Goal: Task Accomplishment & Management: Manage account settings

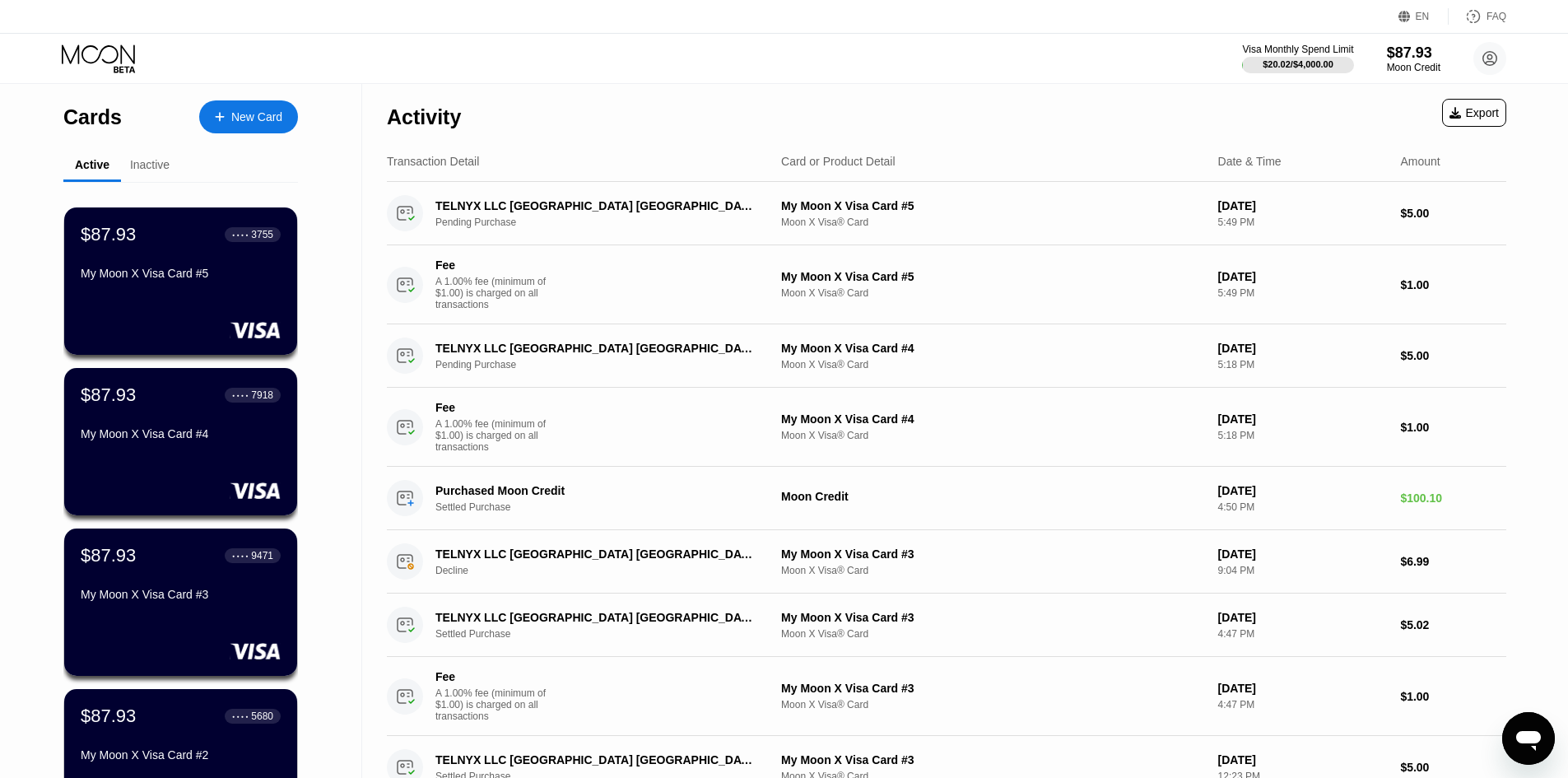
click at [138, 167] on div "Inactive" at bounding box center [149, 164] width 39 height 13
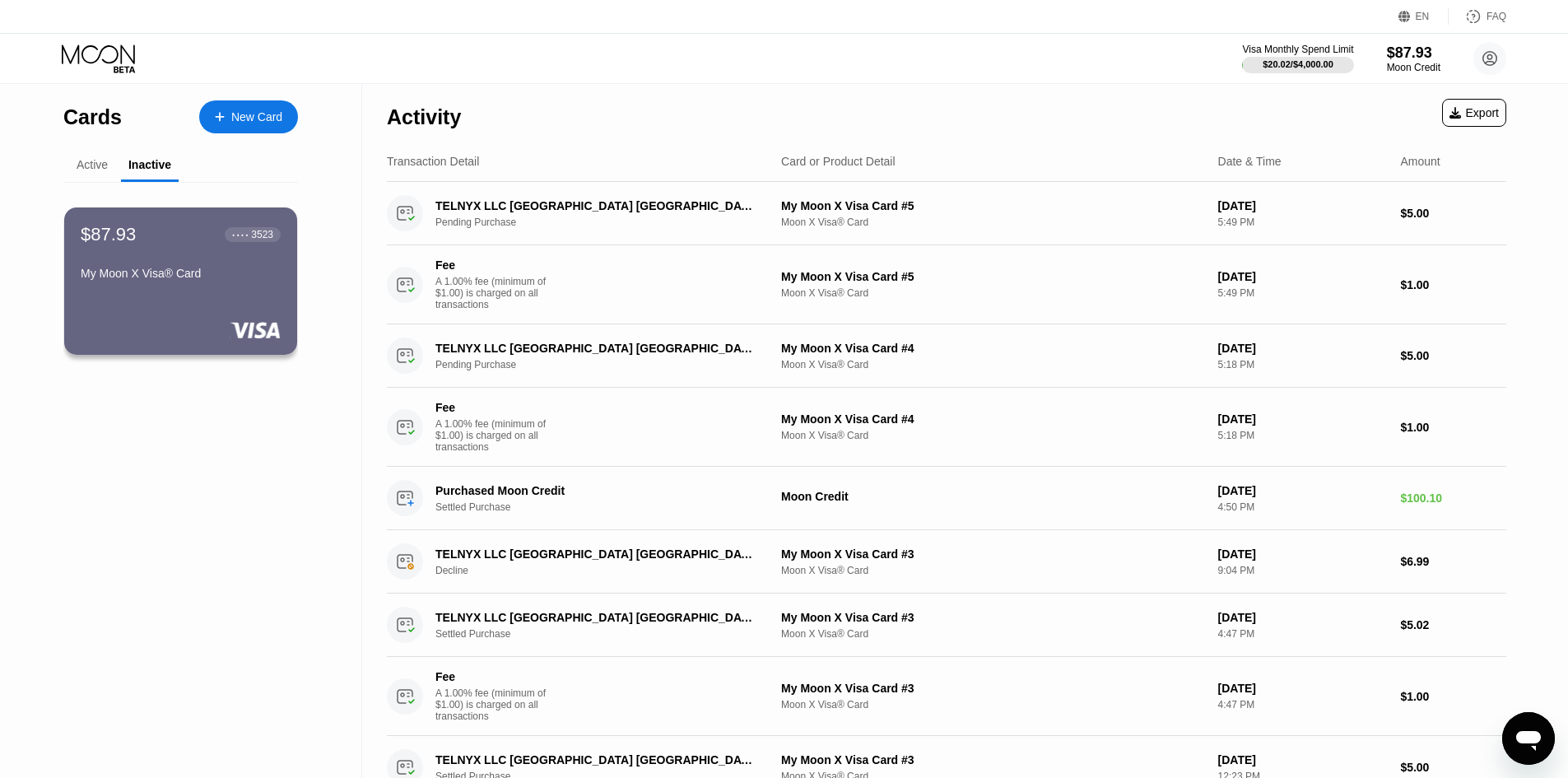
click at [79, 163] on div "Active" at bounding box center [92, 164] width 31 height 13
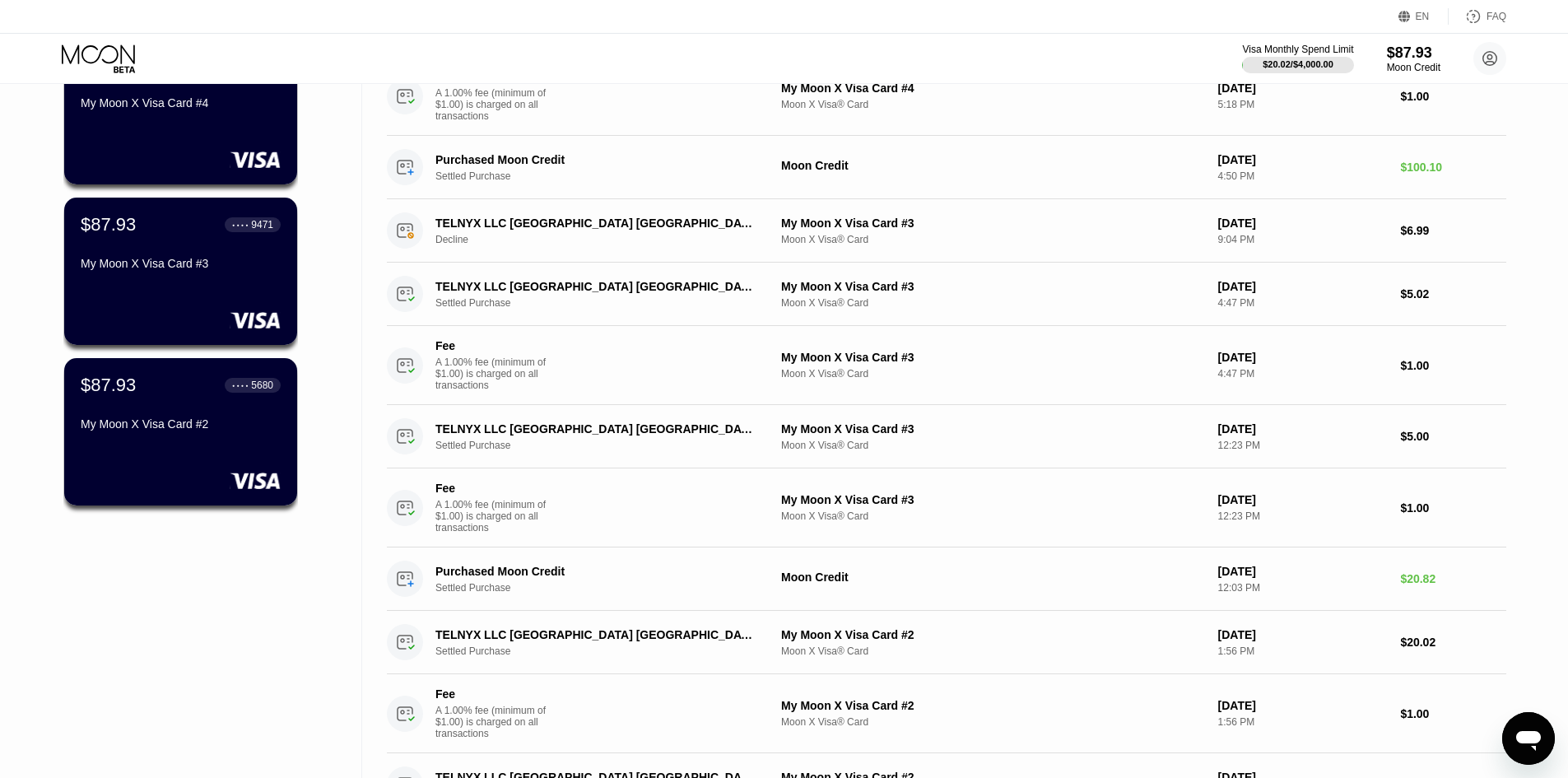
scroll to position [494, 0]
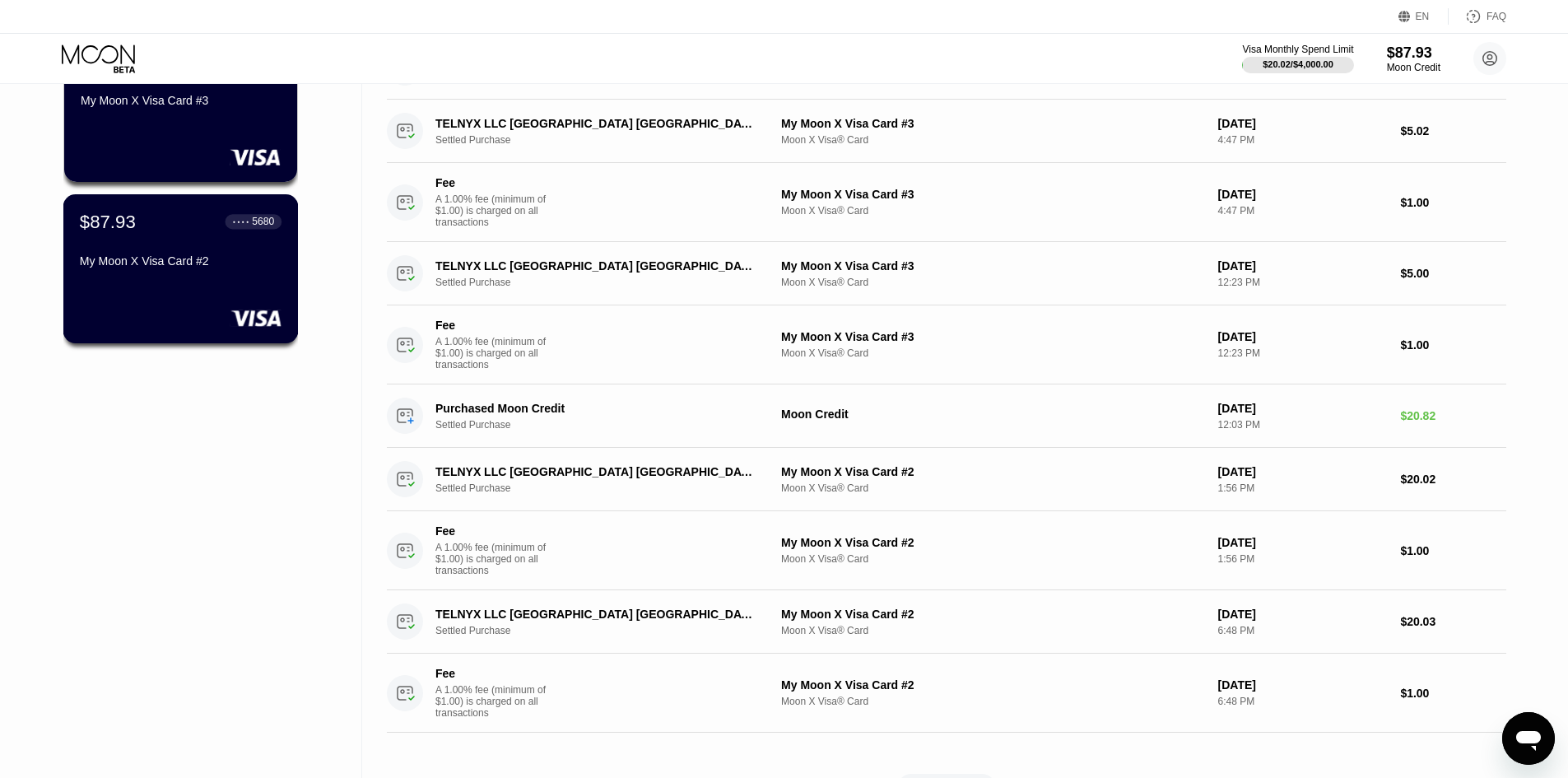
click at [194, 288] on div "$87.93 ● ● ● ● 5680 My Moon X Visa Card #2" at bounding box center [182, 269] width 236 height 149
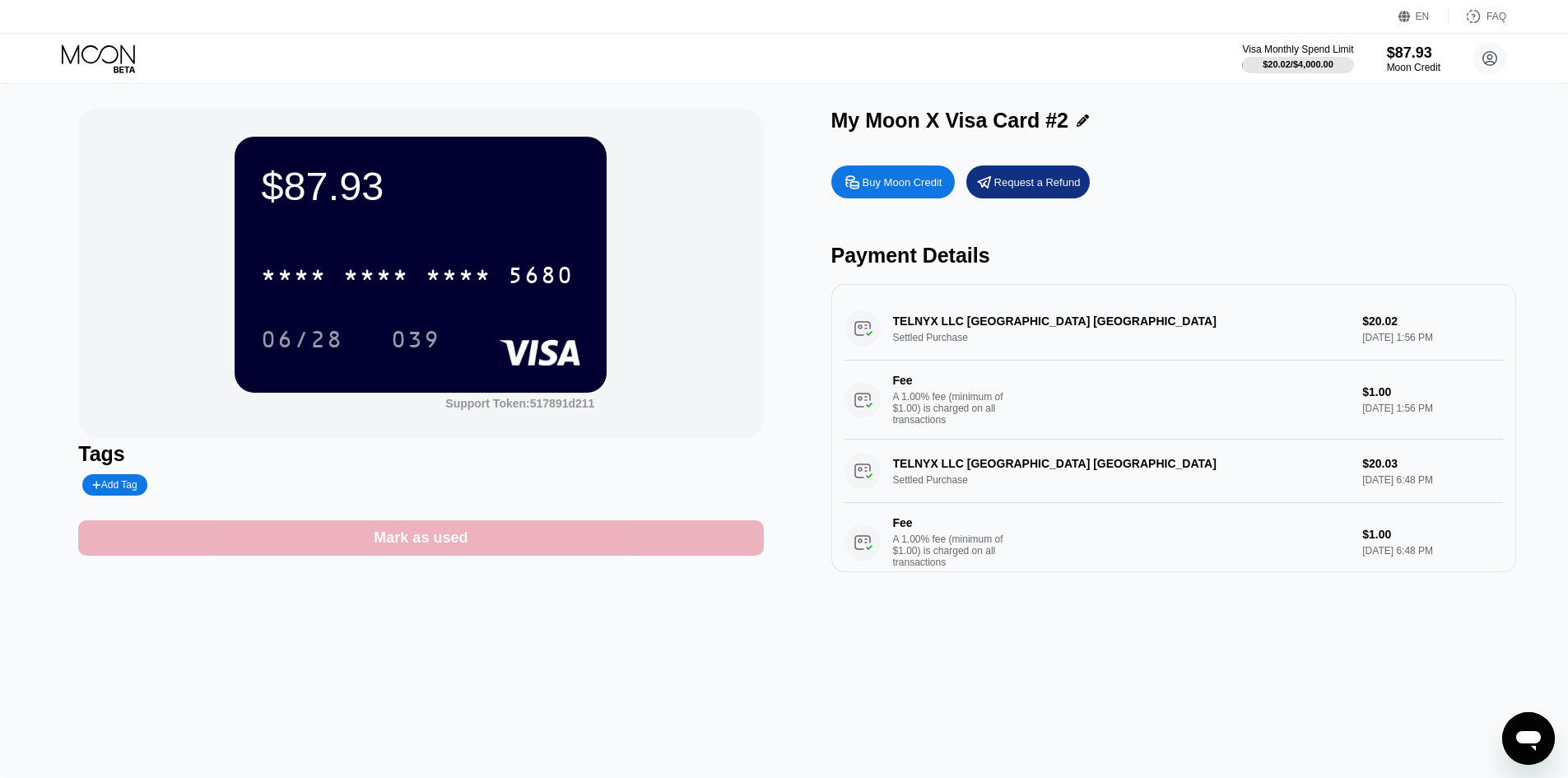
click at [521, 555] on div "Mark as used" at bounding box center [420, 538] width 684 height 35
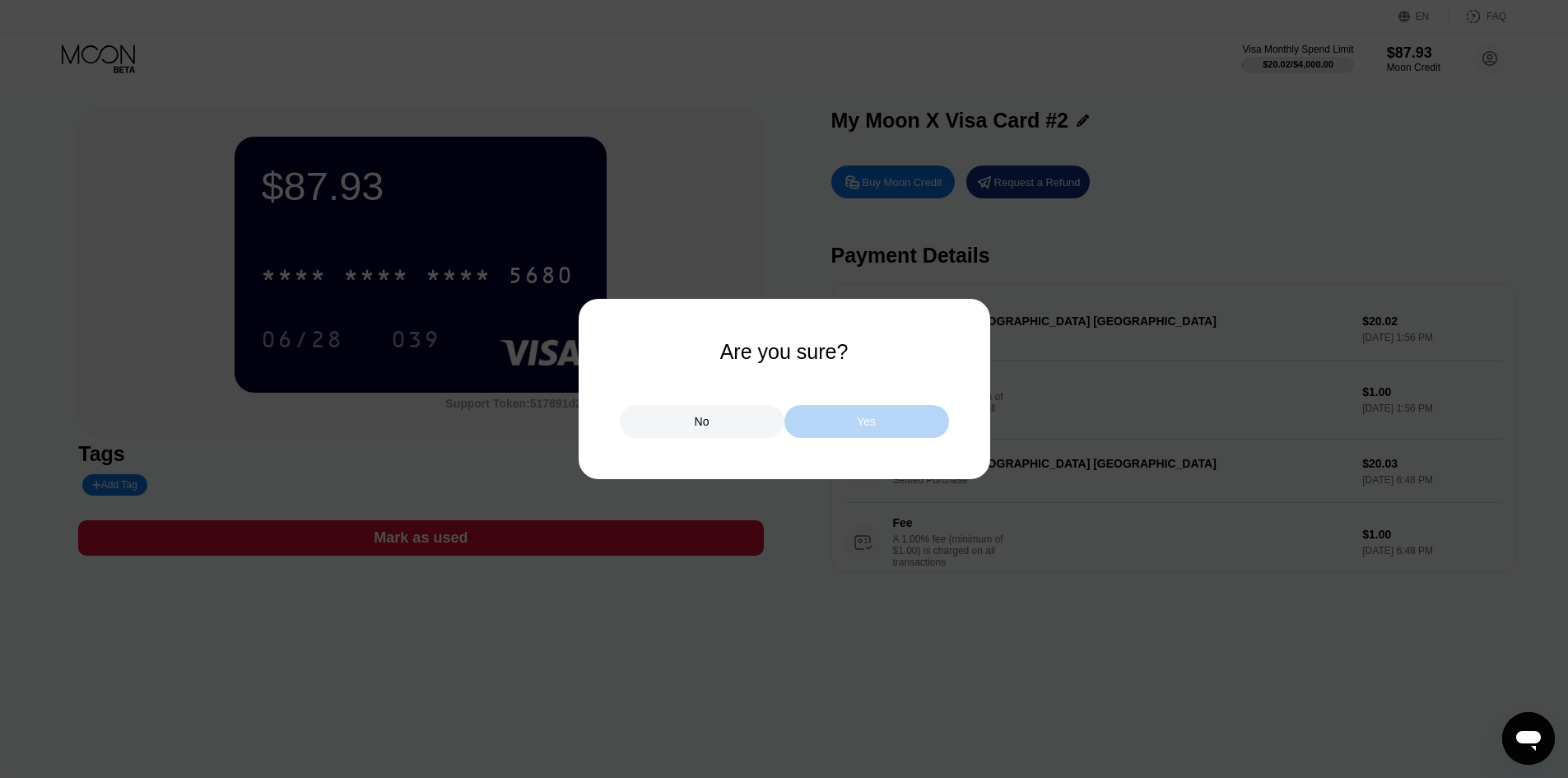
click at [844, 427] on div "Yes" at bounding box center [867, 421] width 165 height 33
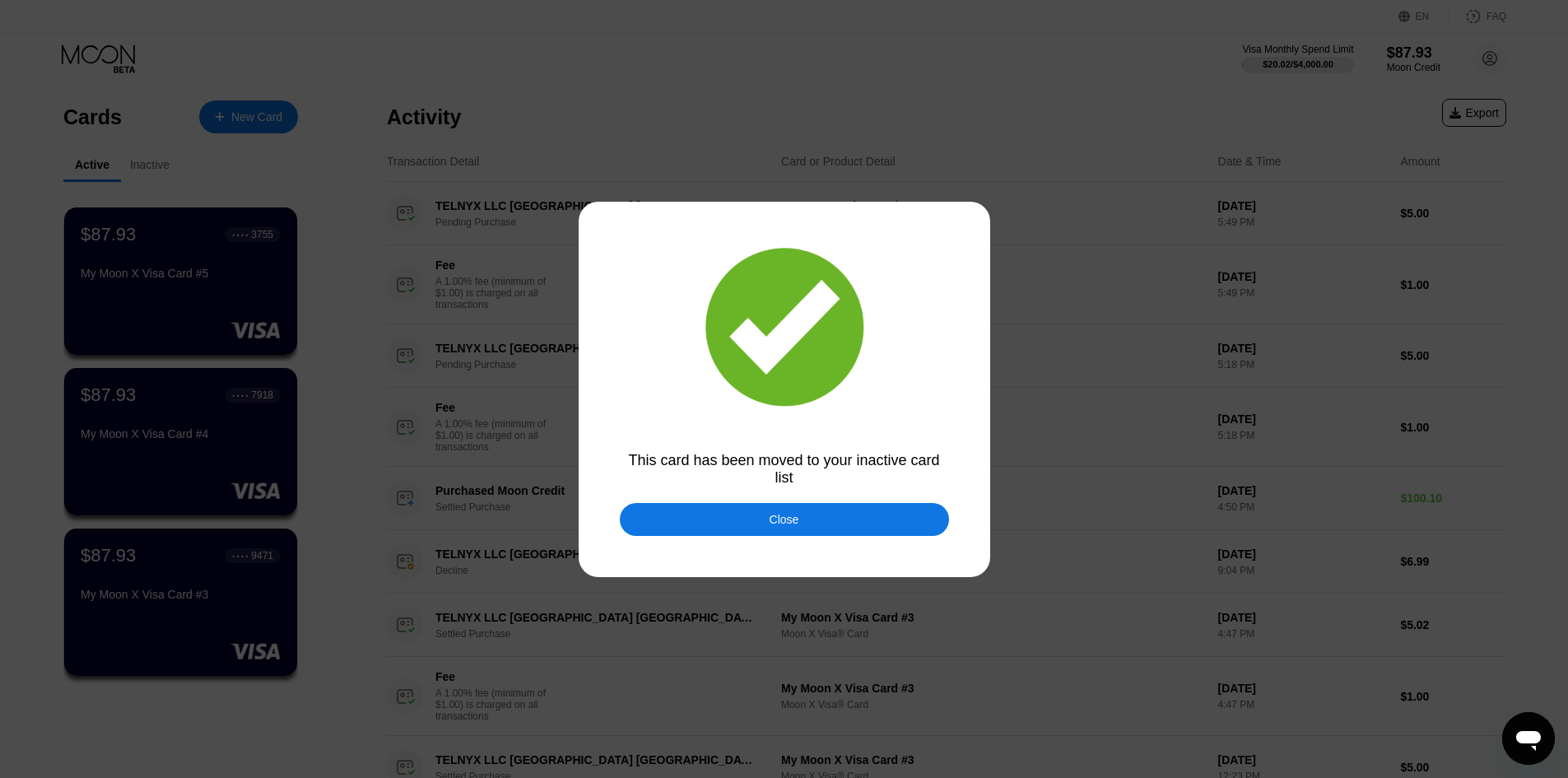
click at [788, 522] on div "Close" at bounding box center [784, 519] width 29 height 13
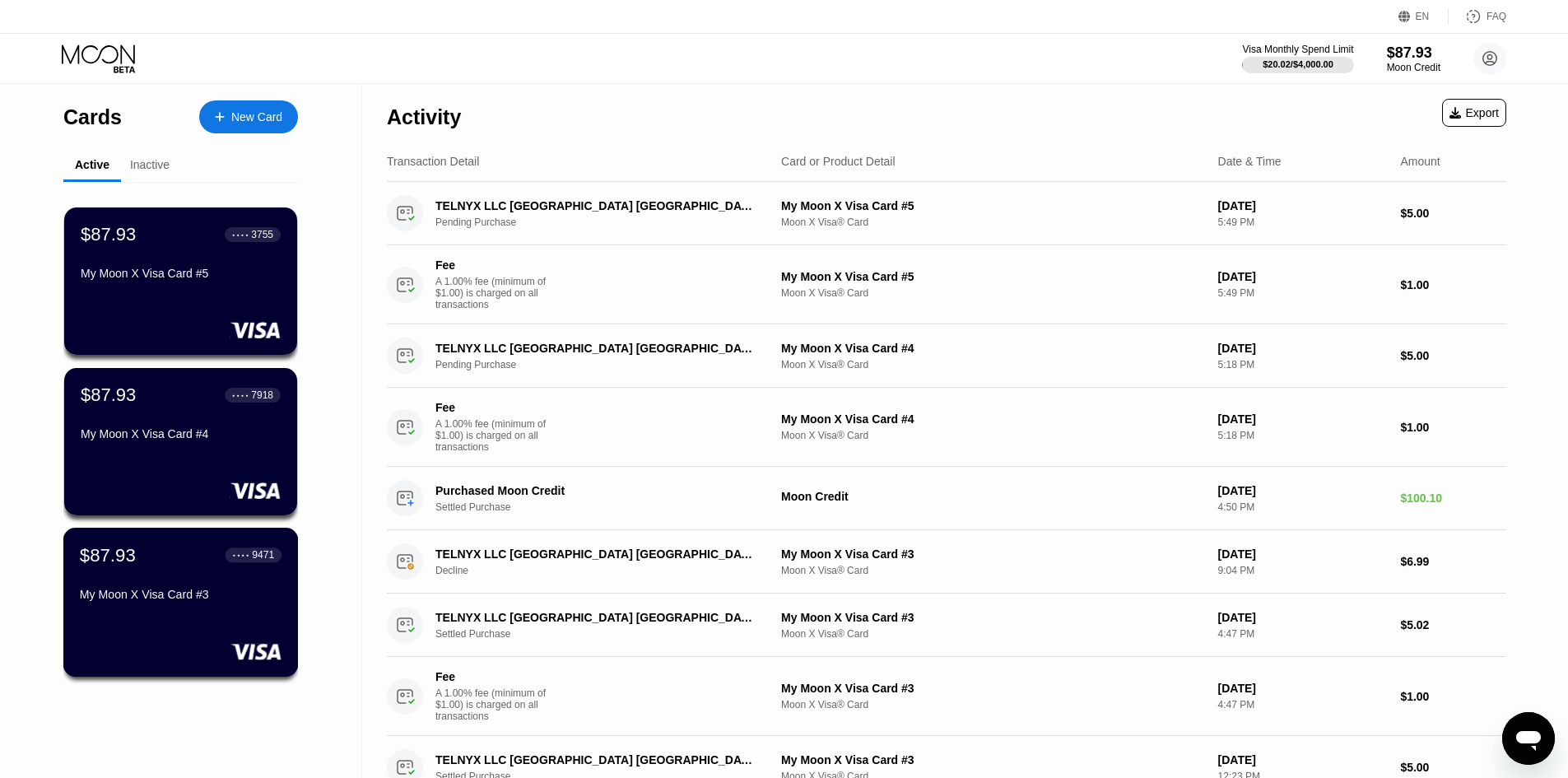
click at [246, 584] on div "$87.93 ● ● ● ● 9471 My Moon X Visa Card #3" at bounding box center [180, 576] width 201 height 64
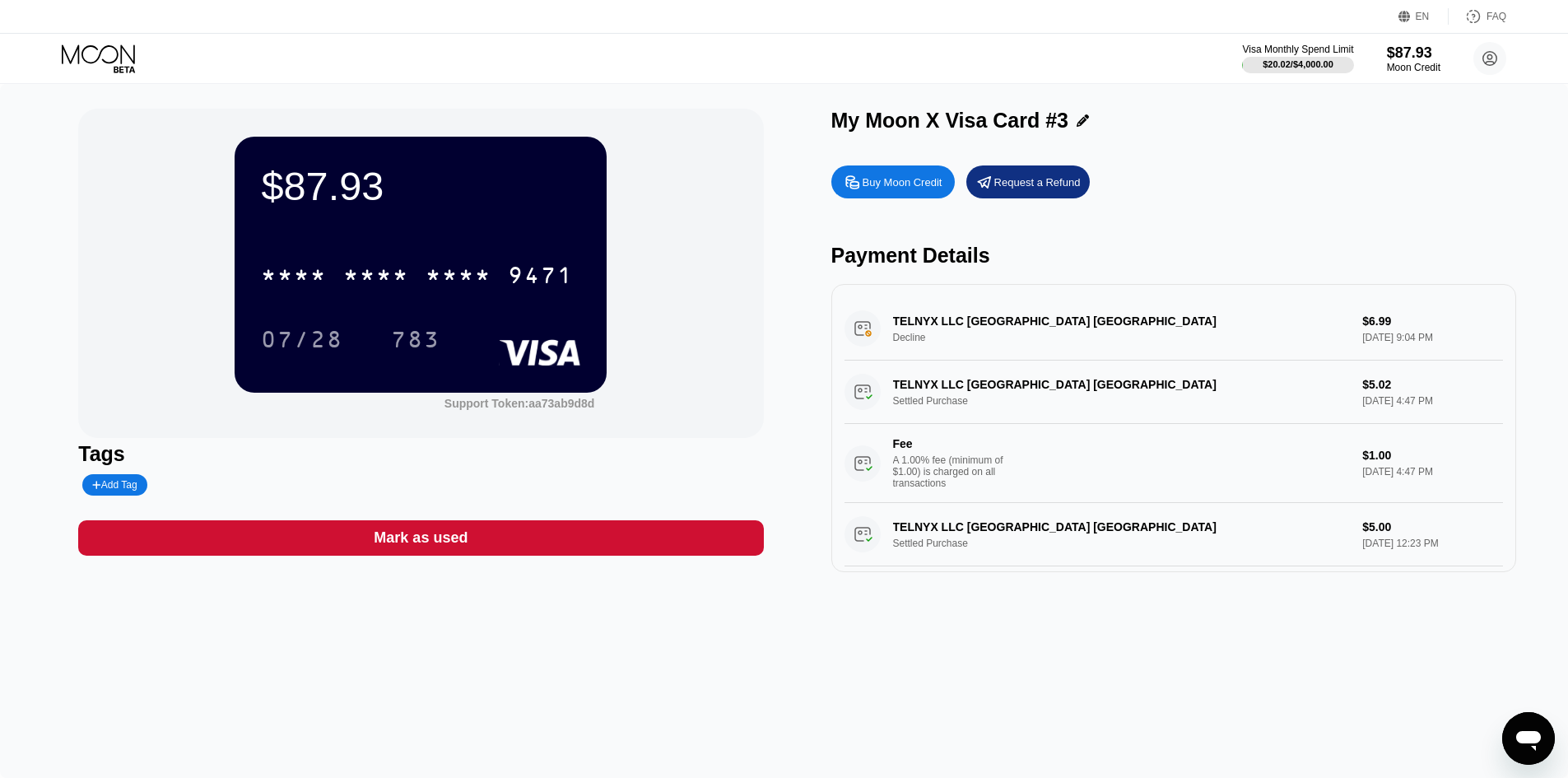
click at [527, 534] on div "Mark as used" at bounding box center [420, 538] width 684 height 35
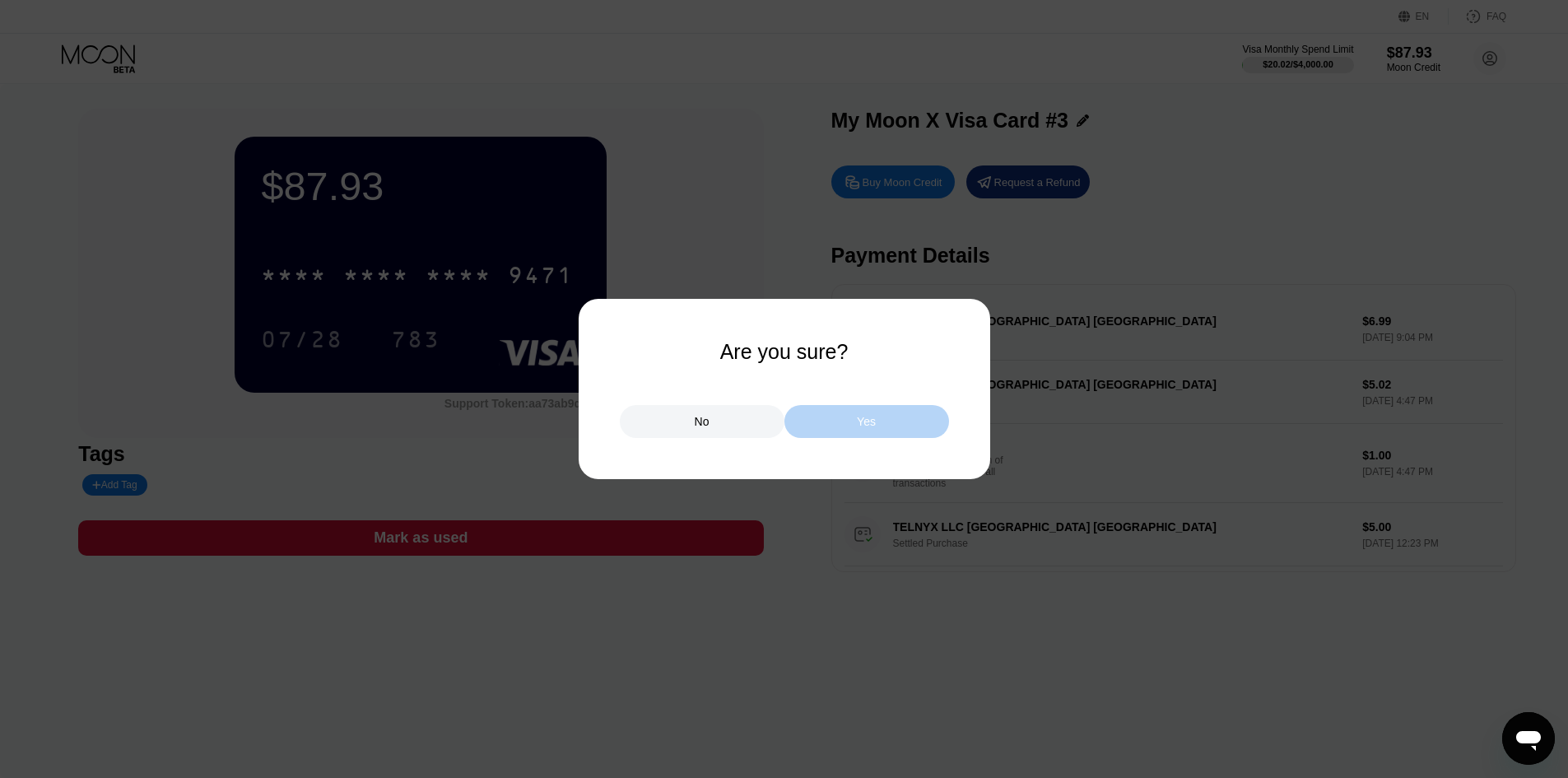
click at [875, 420] on div "Yes" at bounding box center [867, 421] width 165 height 33
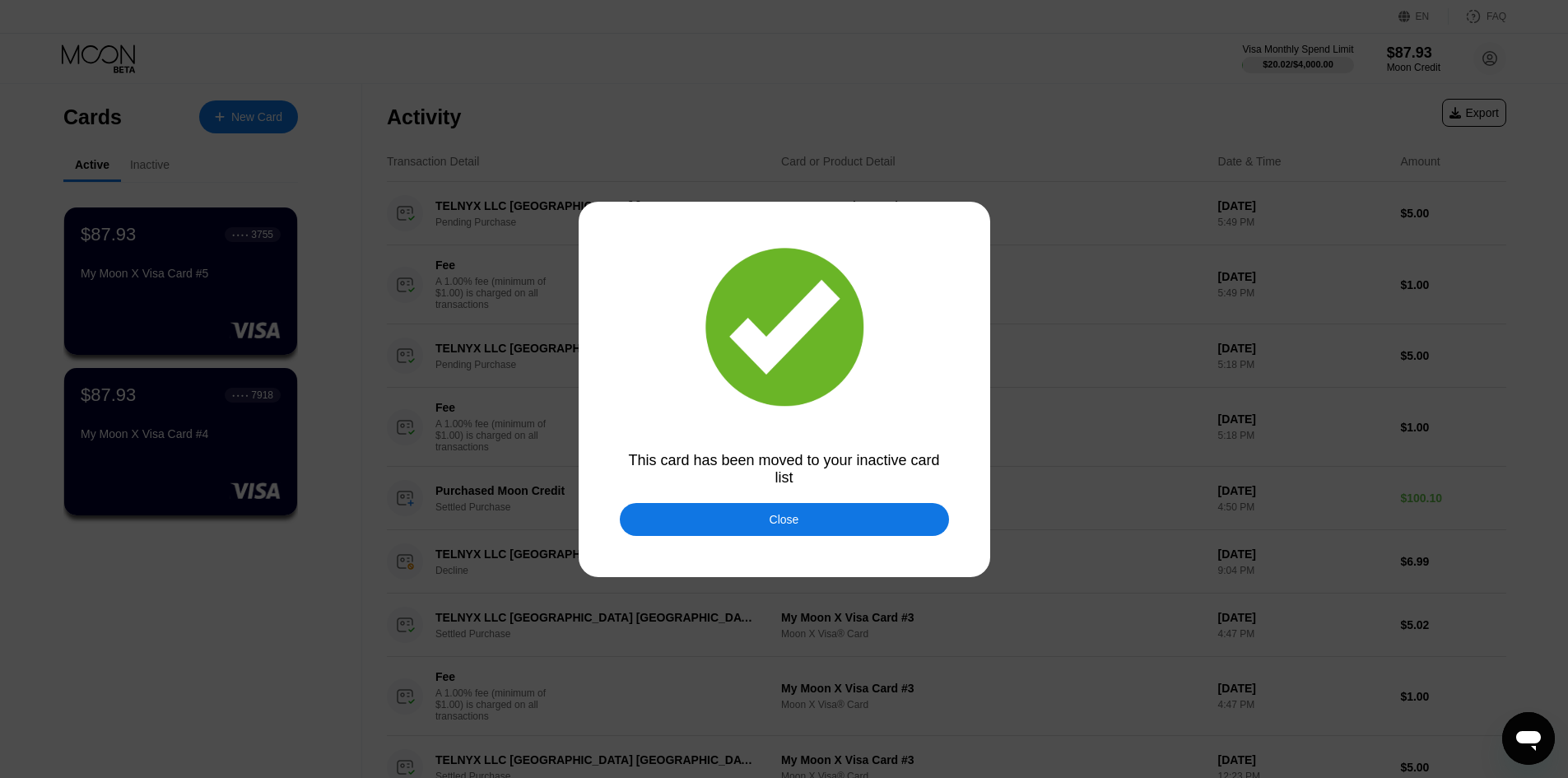
click at [767, 517] on div "Close" at bounding box center [784, 520] width 329 height 33
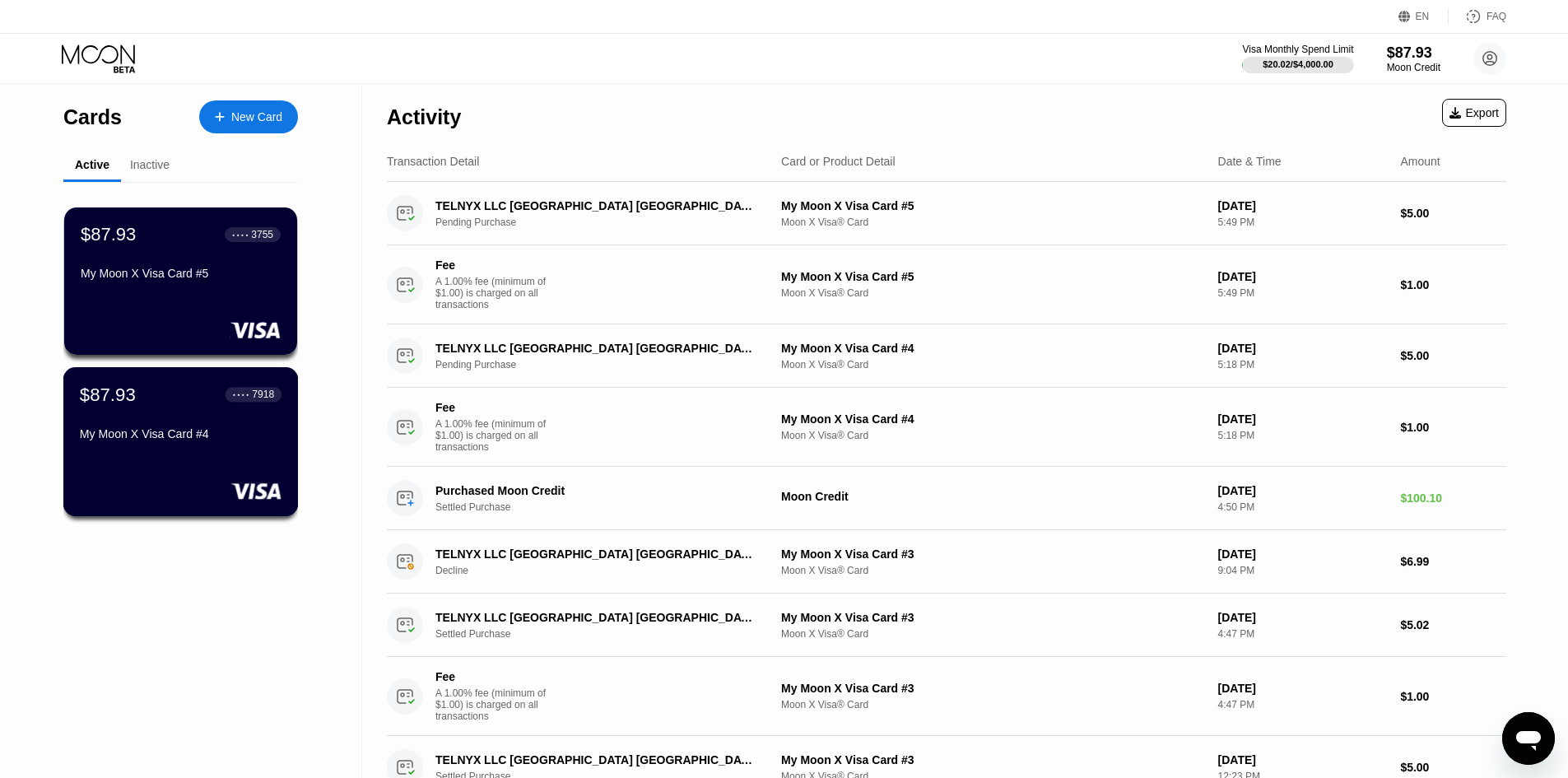
click at [258, 440] on div "My Moon X Visa Card #4" at bounding box center [180, 433] width 201 height 13
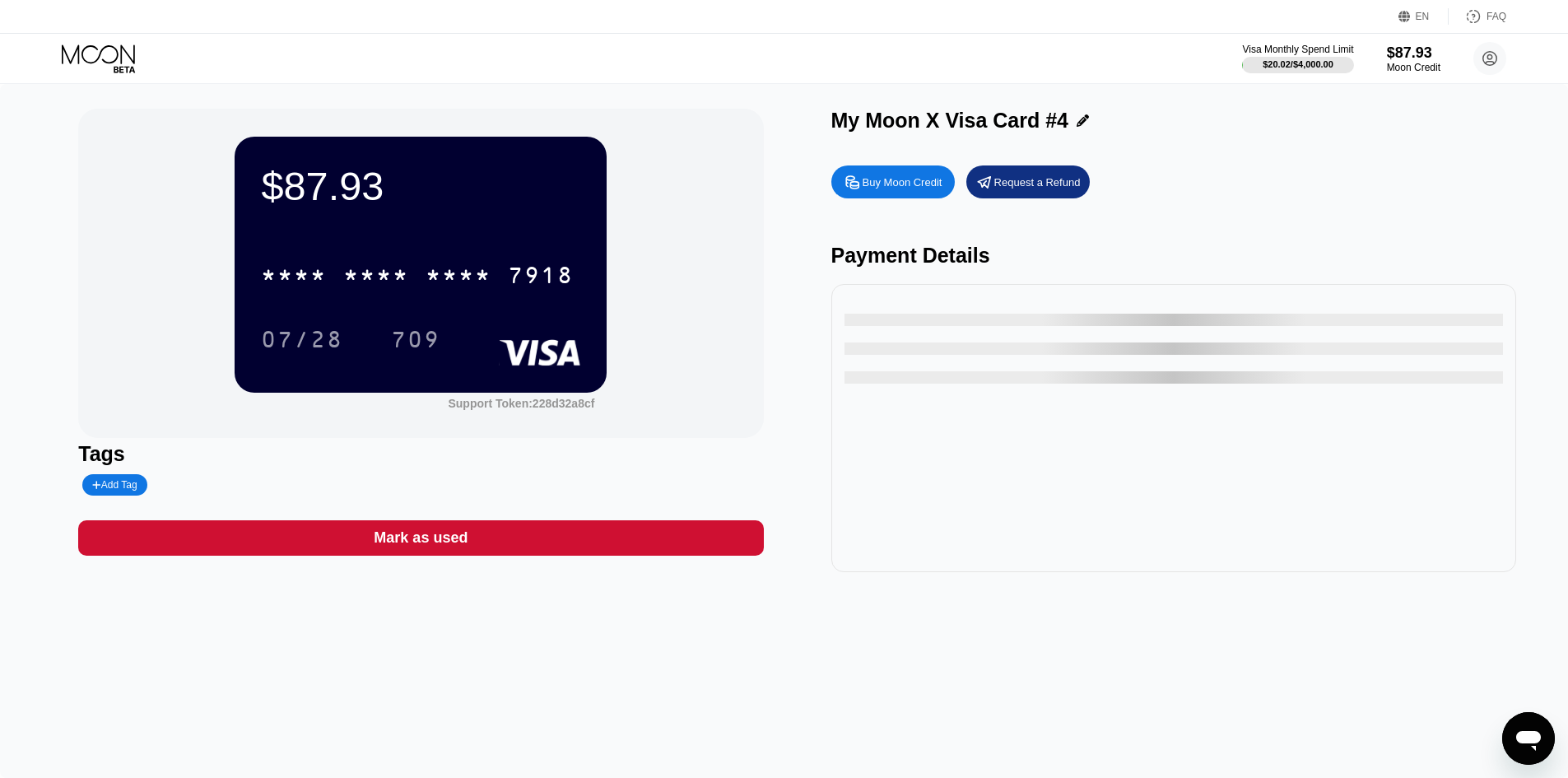
click at [496, 551] on div "Mark as used" at bounding box center [420, 538] width 684 height 35
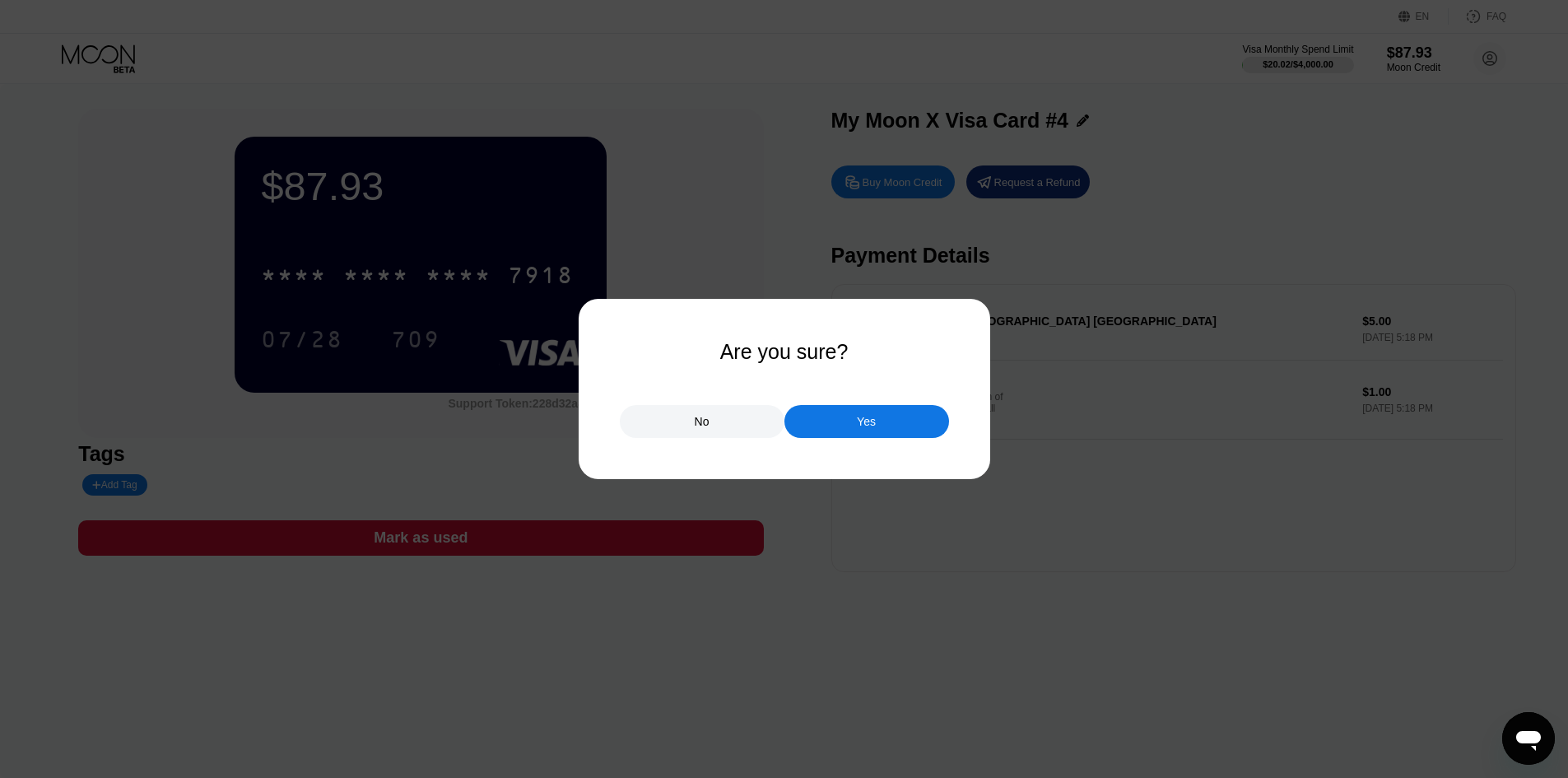
click at [827, 433] on div "Yes" at bounding box center [867, 421] width 165 height 33
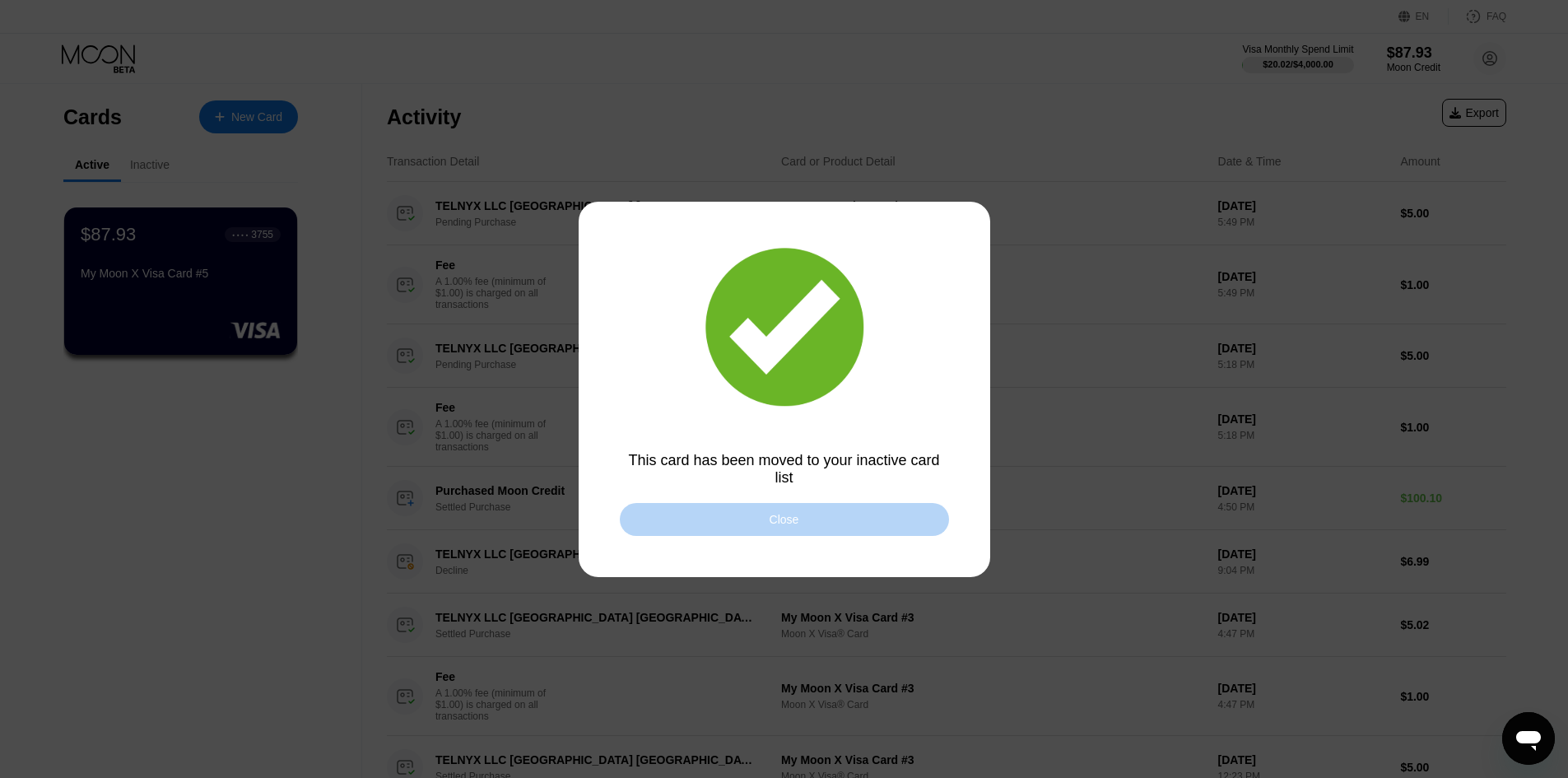
click at [821, 519] on div "Close" at bounding box center [784, 520] width 329 height 33
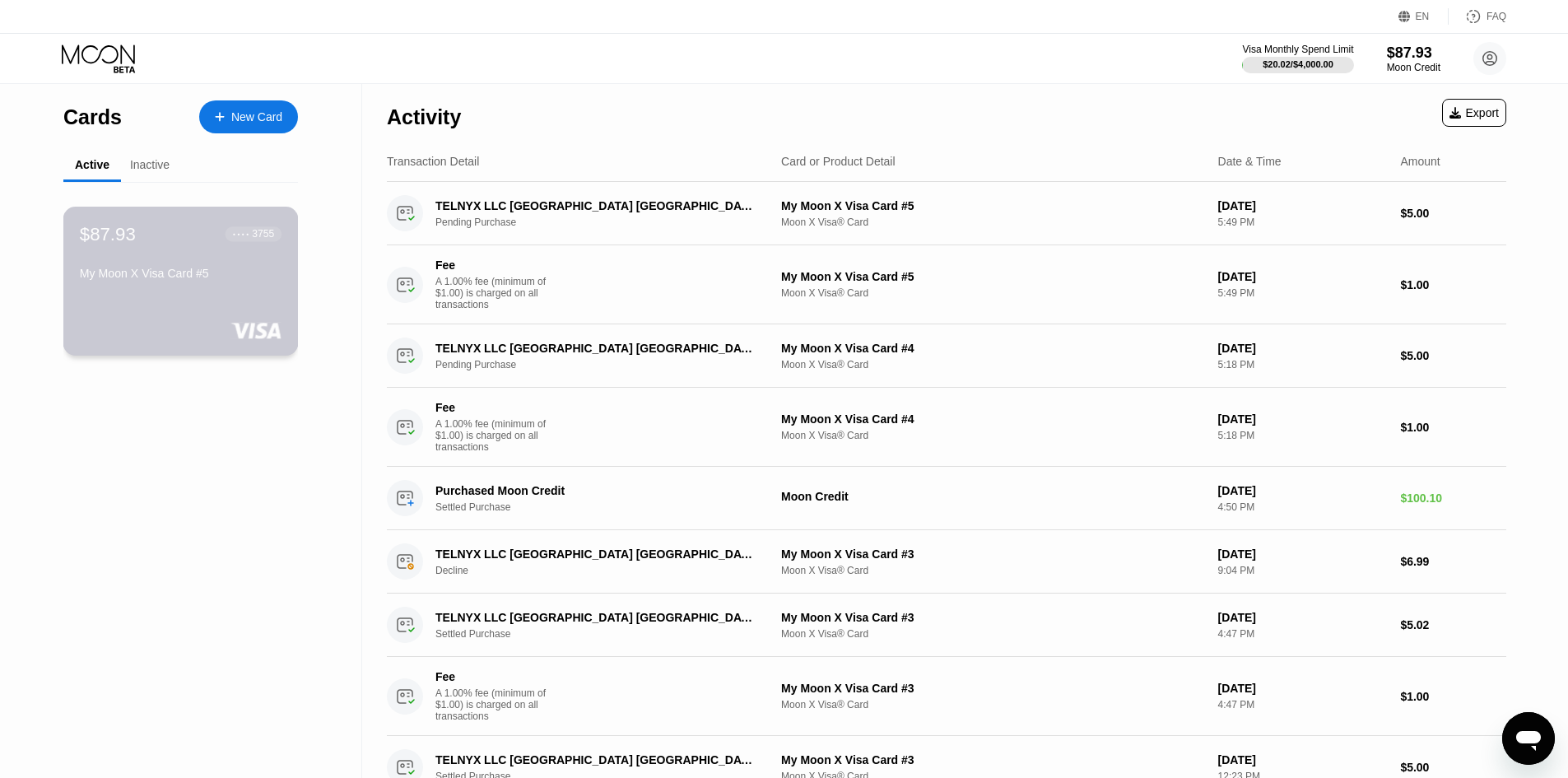
click at [167, 331] on div at bounding box center [180, 330] width 201 height 17
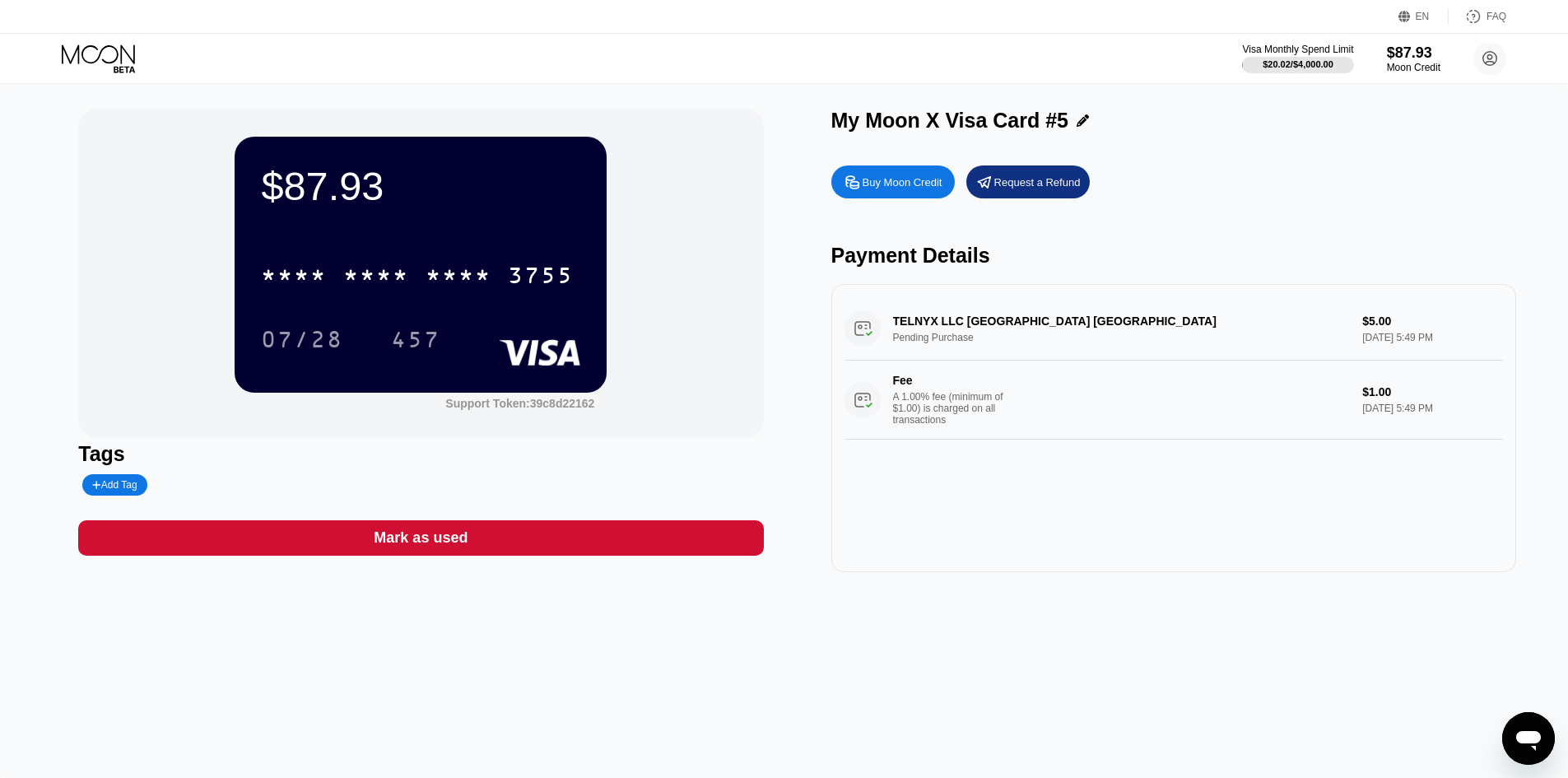
click at [507, 548] on div "Mark as used" at bounding box center [420, 538] width 684 height 35
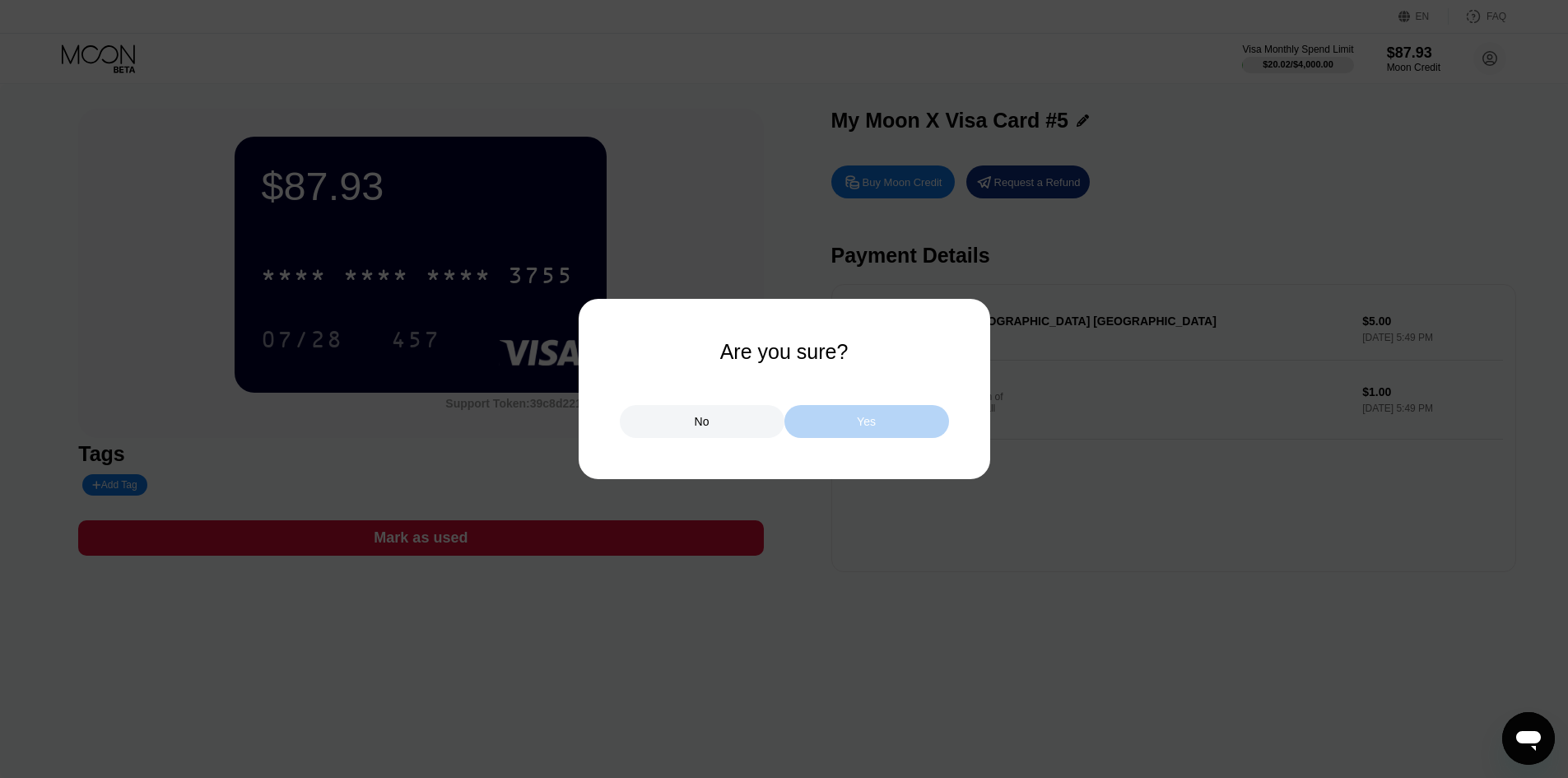
click at [858, 423] on div "Yes" at bounding box center [866, 421] width 19 height 15
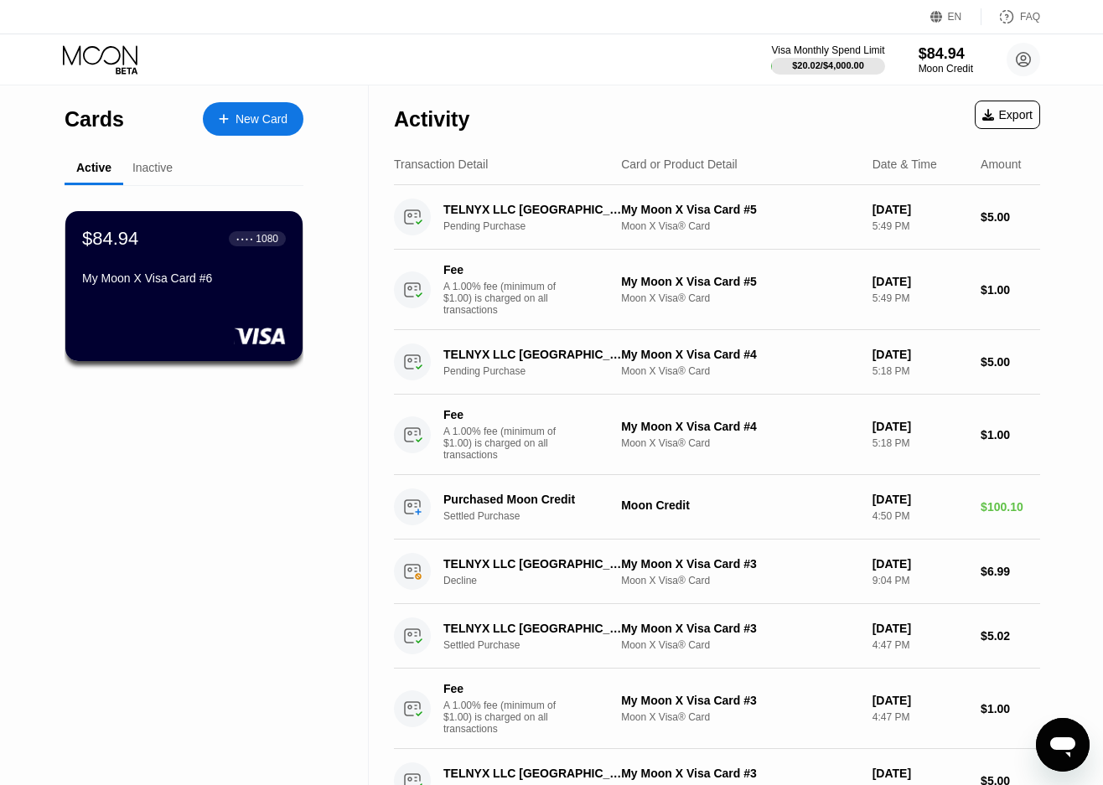
drag, startPoint x: 140, startPoint y: 169, endPoint x: 109, endPoint y: 174, distance: 31.4
click at [140, 169] on div "Inactive" at bounding box center [152, 167] width 40 height 13
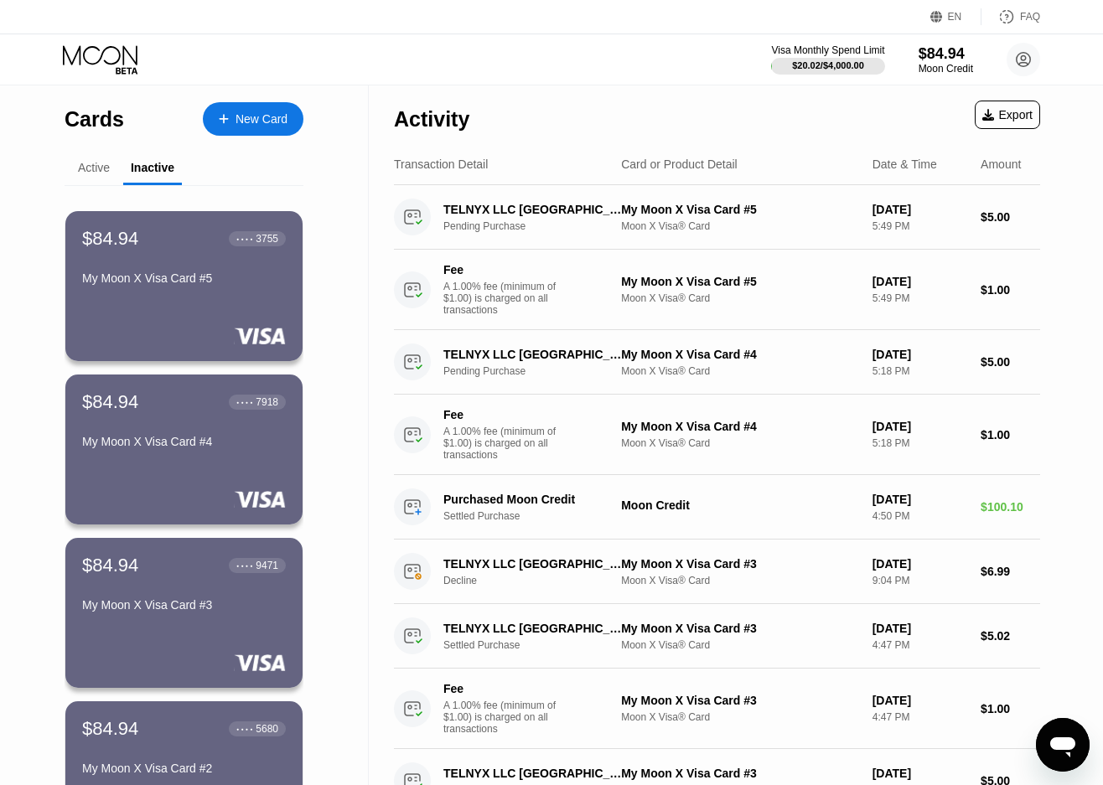
click at [98, 174] on div "Active" at bounding box center [94, 167] width 32 height 13
